Goal: Task Accomplishment & Management: Use online tool/utility

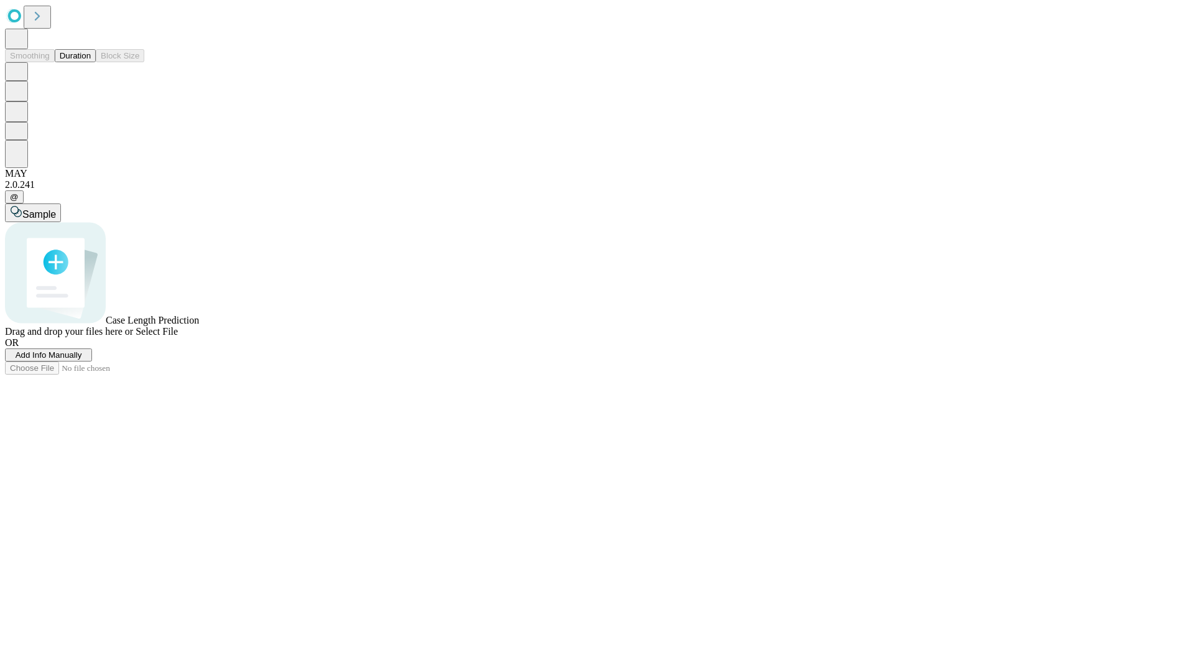
click at [91, 62] on button "Duration" at bounding box center [75, 55] width 41 height 13
click at [82, 360] on span "Add Info Manually" at bounding box center [49, 354] width 67 height 9
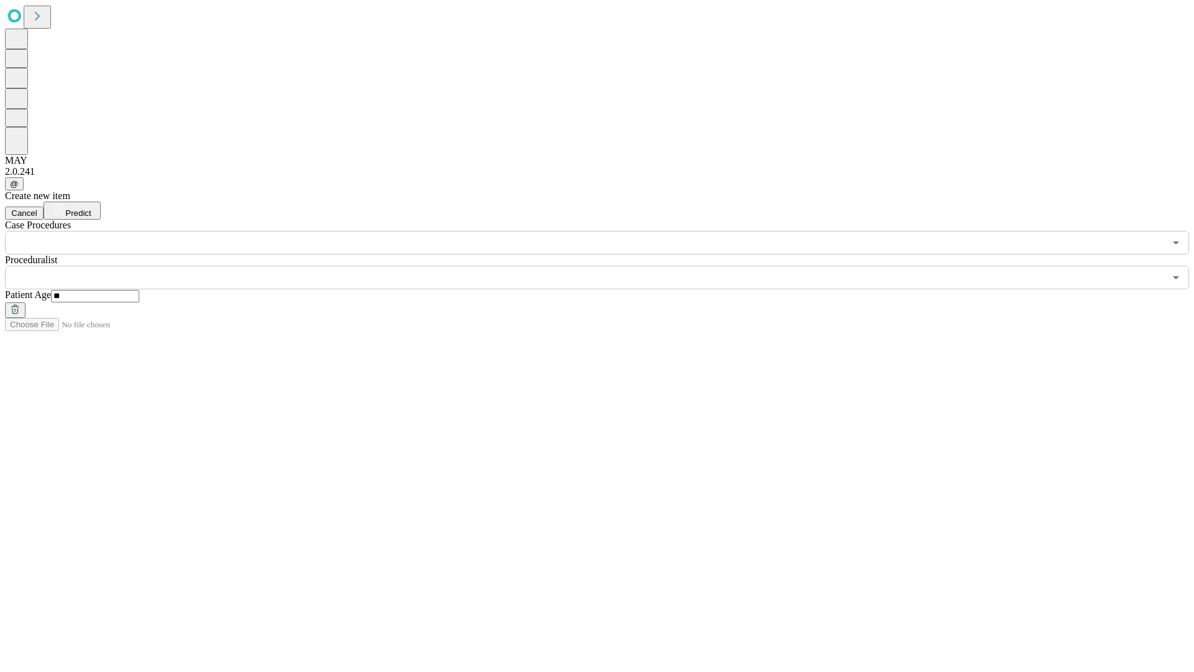
type input "**"
click at [606, 266] on input "text" at bounding box center [585, 278] width 1160 height 24
